Goal: Check status: Check status

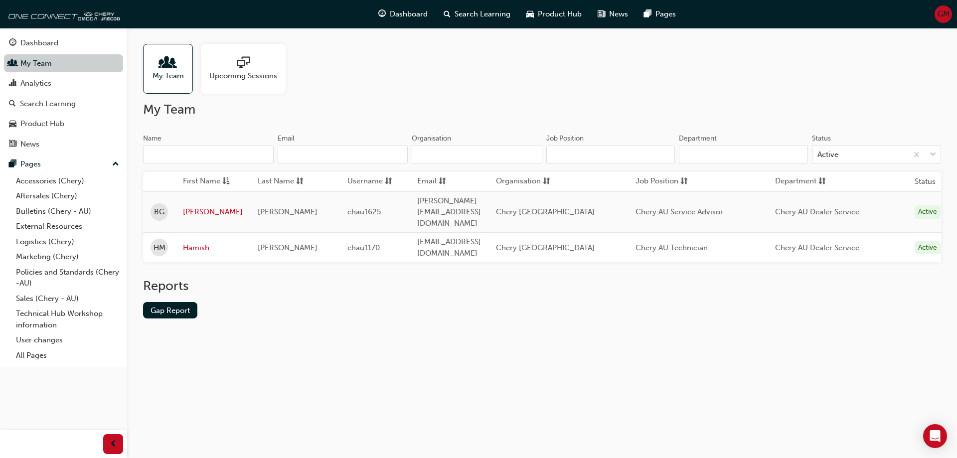
click at [41, 62] on link "My Team" at bounding box center [63, 63] width 119 height 18
click at [184, 302] on link "Gap Report" at bounding box center [170, 310] width 54 height 16
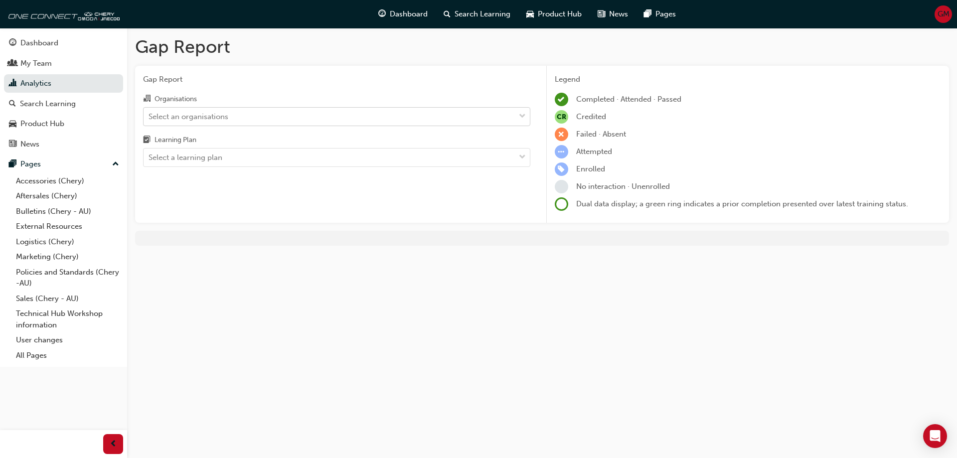
click at [425, 117] on div "Select an organisations" at bounding box center [328, 116] width 371 height 17
click at [149, 117] on input "Organisations Select an organisations" at bounding box center [148, 116] width 1 height 8
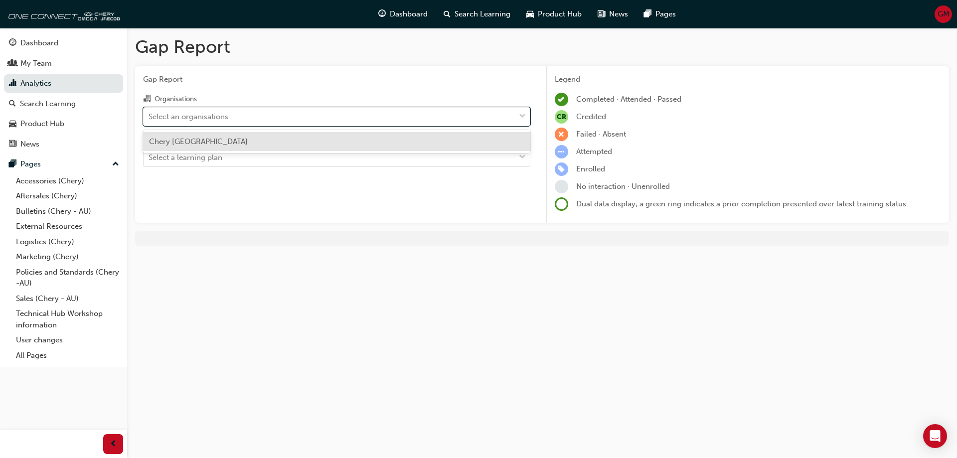
click at [338, 144] on div "Chery [GEOGRAPHIC_DATA]" at bounding box center [336, 141] width 387 height 19
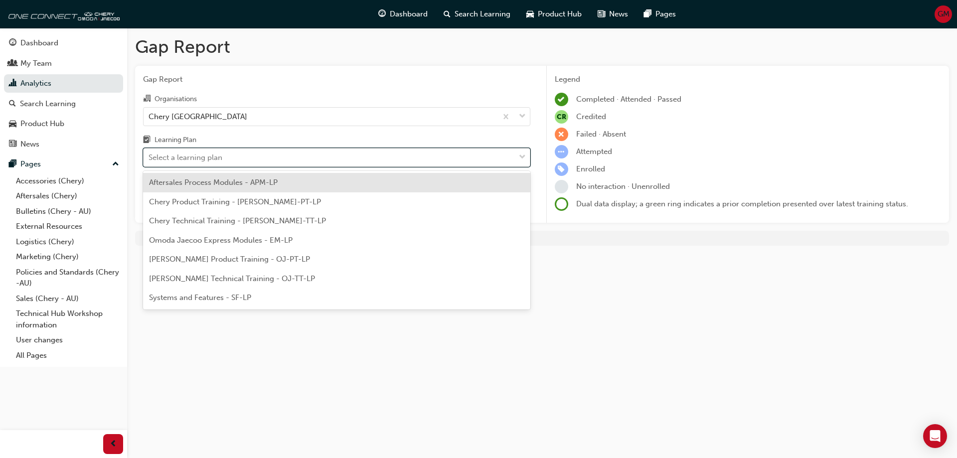
click at [322, 155] on div "Select a learning plan" at bounding box center [328, 157] width 371 height 17
click at [149, 155] on input "Learning Plan option Aftersales Process Modules - APM-LP focused, 1 of 7. 7 res…" at bounding box center [148, 157] width 1 height 8
click at [284, 187] on div "Aftersales Process Modules - APM-LP" at bounding box center [336, 182] width 387 height 19
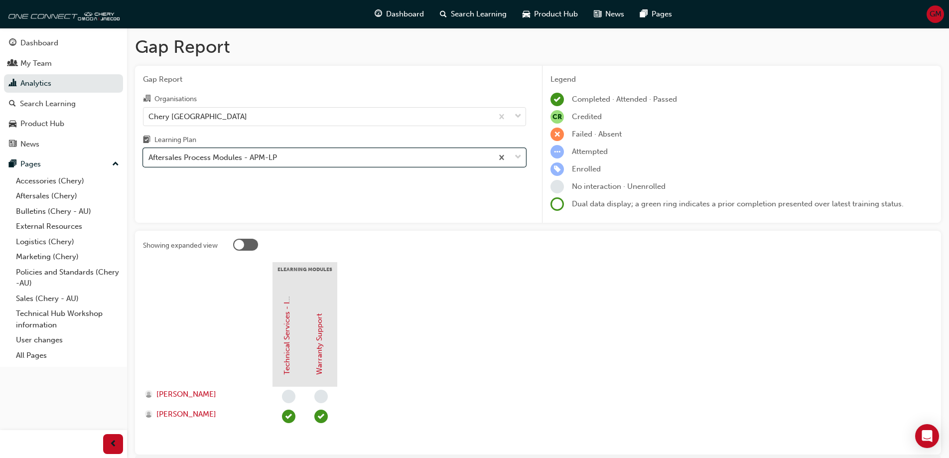
scroll to position [50, 0]
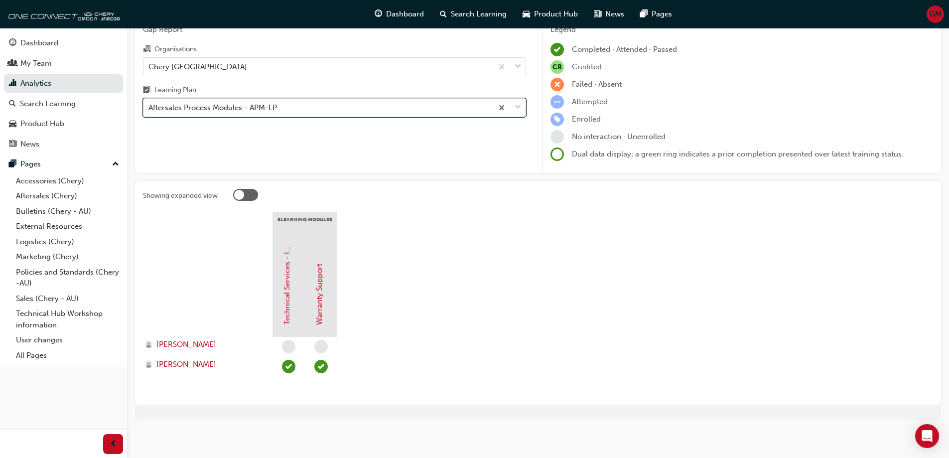
click at [473, 106] on div "Aftersales Process Modules - APM-LP" at bounding box center [317, 107] width 349 height 17
click at [149, 106] on input "Learning Plan option Aftersales Process Modules - APM-LP, selected. 0 results a…" at bounding box center [148, 107] width 1 height 8
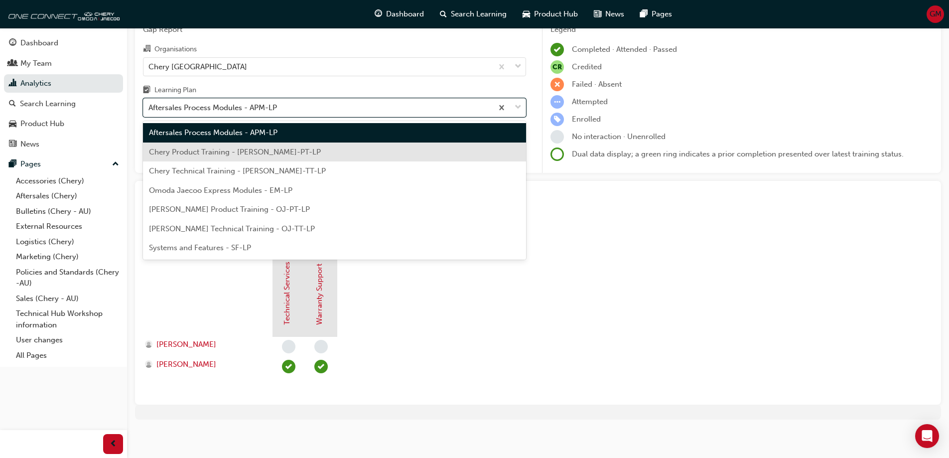
click at [328, 152] on div "Chery Product Training - [PERSON_NAME]-PT-LP" at bounding box center [334, 151] width 383 height 19
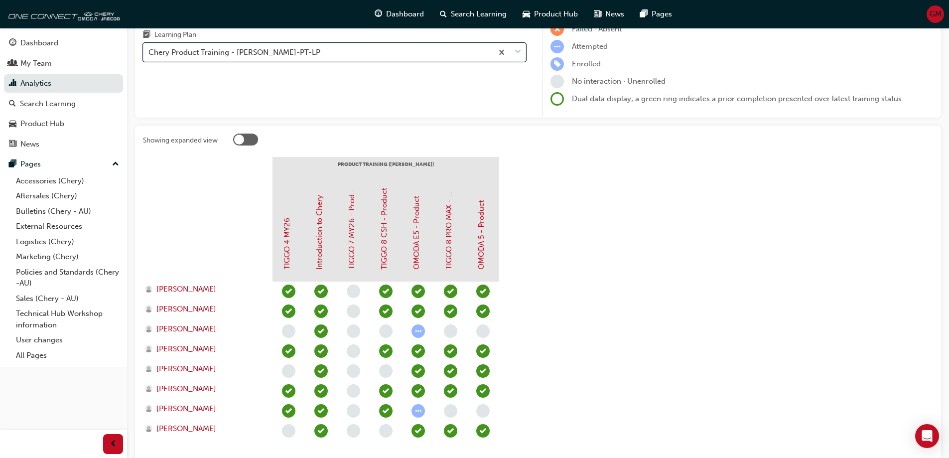
scroll to position [50, 0]
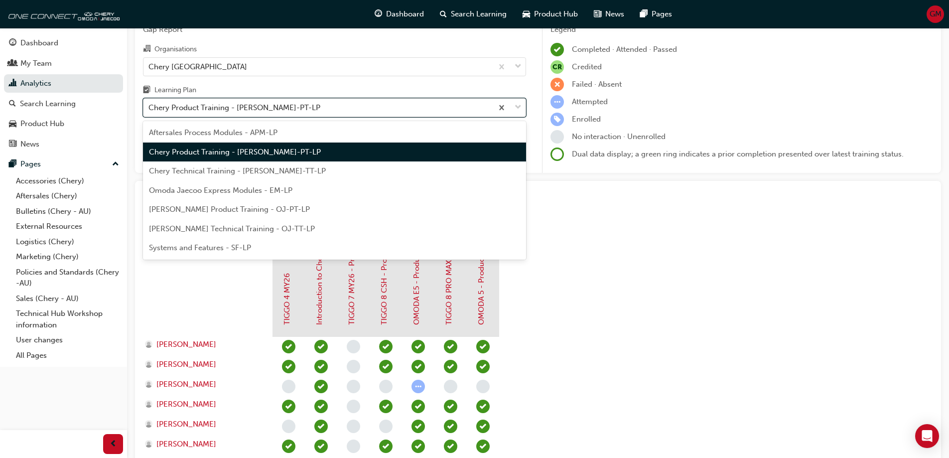
click at [281, 110] on div "Chery Product Training - [PERSON_NAME]-PT-LP" at bounding box center [317, 107] width 349 height 17
click at [149, 110] on input "Learning Plan option Chery Product Training - [PERSON_NAME]-PT-LP, selected. op…" at bounding box center [148, 107] width 1 height 8
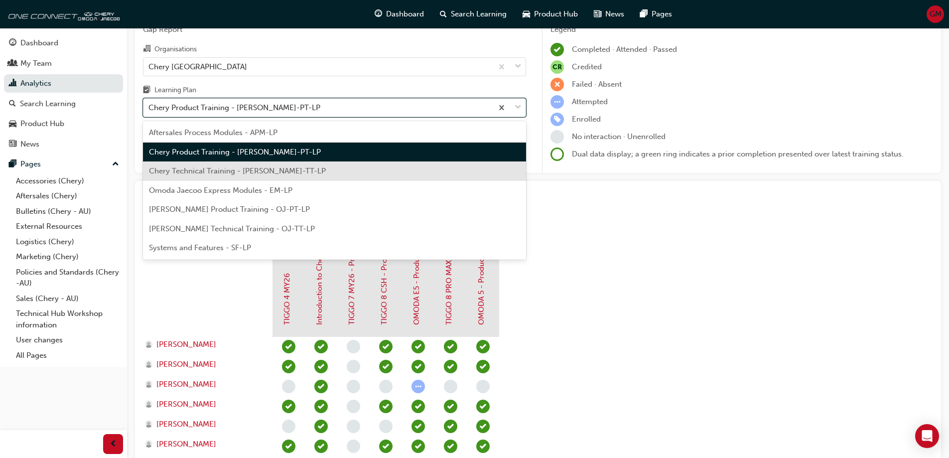
click at [255, 177] on div "Chery Technical Training - [PERSON_NAME]-TT-LP" at bounding box center [334, 170] width 383 height 19
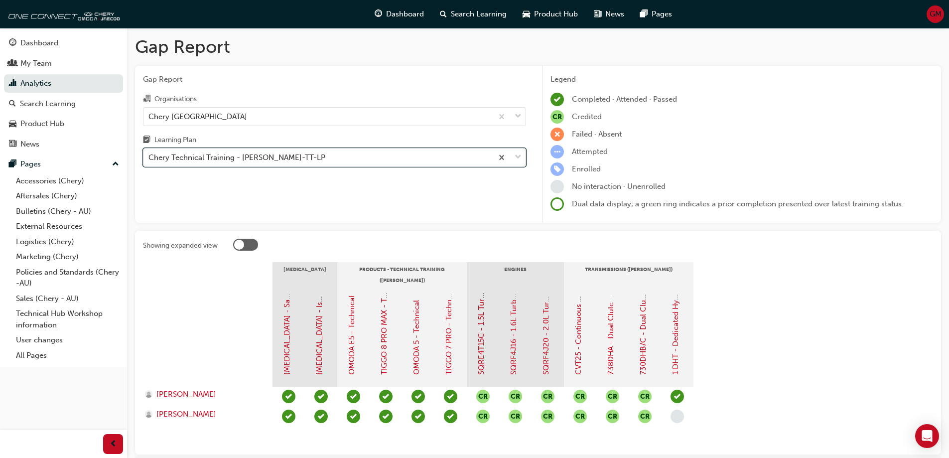
click at [286, 158] on div "Chery Technical Training - [PERSON_NAME]-TT-LP" at bounding box center [317, 157] width 349 height 17
click at [149, 158] on input "Learning Plan option Chery Technical Training - [PERSON_NAME]-TT-LP, selected. …" at bounding box center [148, 157] width 1 height 8
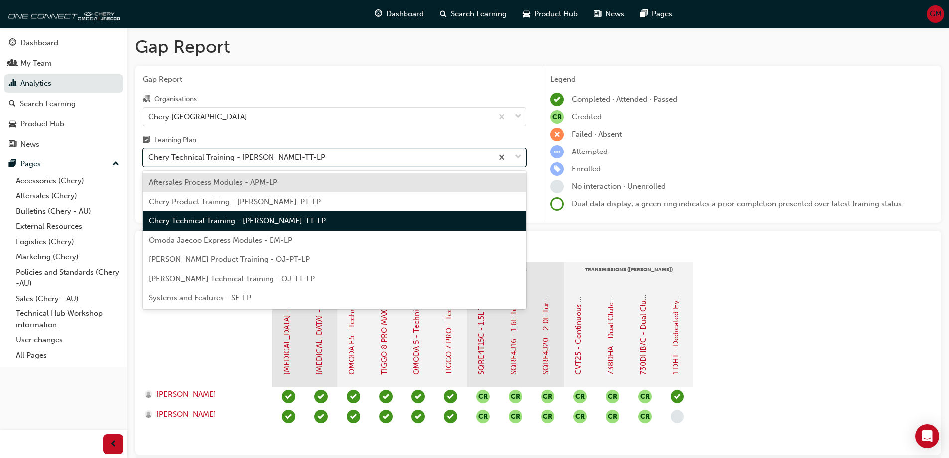
click at [267, 209] on div "Chery Product Training - [PERSON_NAME]-PT-LP" at bounding box center [334, 201] width 383 height 19
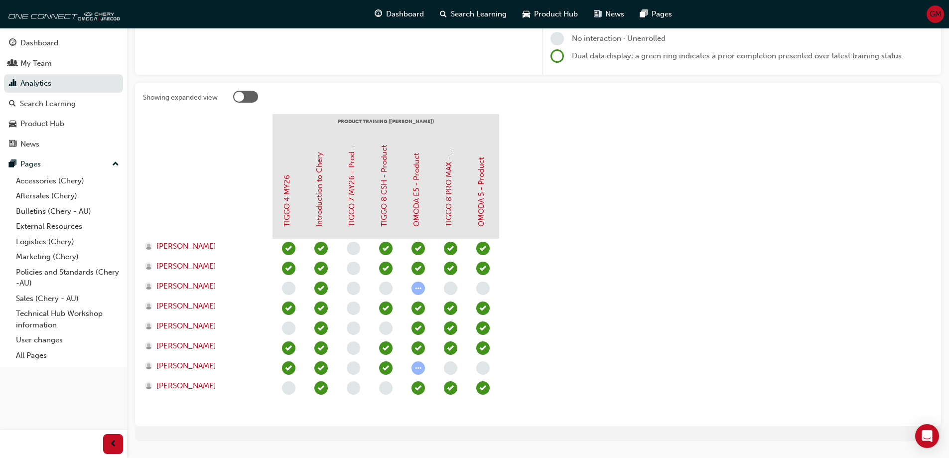
scroll to position [149, 0]
